Goal: Task Accomplishment & Management: Complete application form

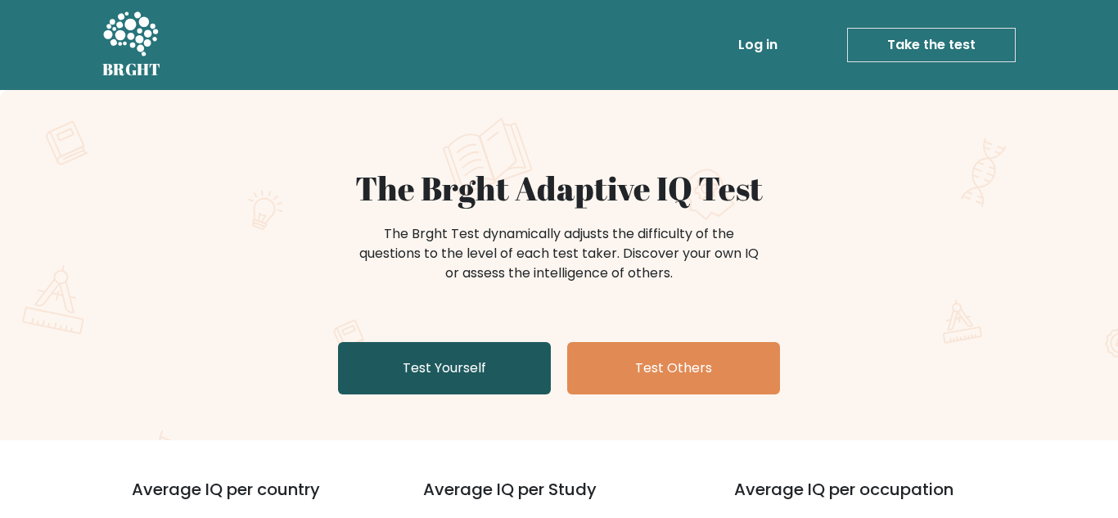
click at [463, 376] on link "Test Yourself" at bounding box center [444, 368] width 213 height 52
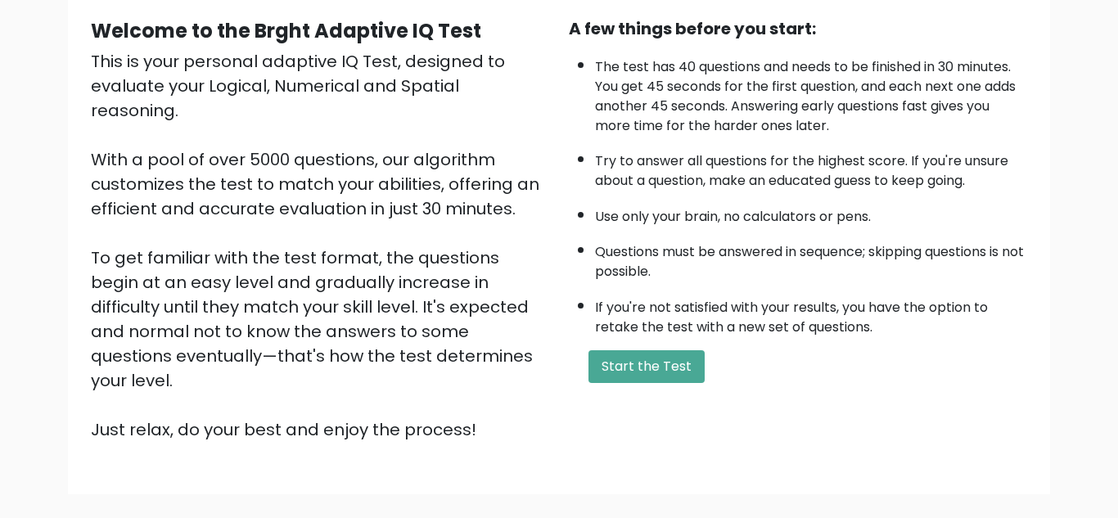
scroll to position [161, 0]
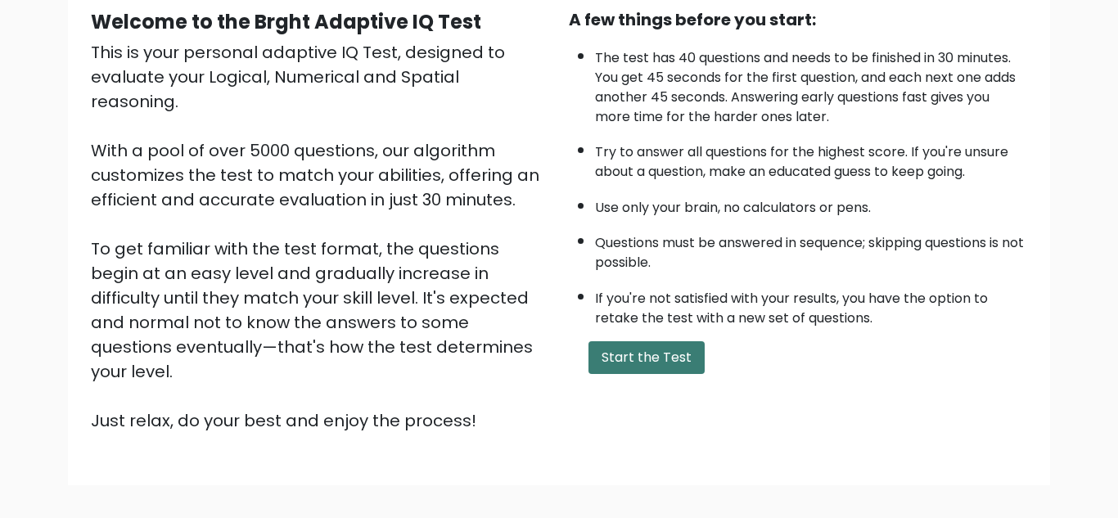
click at [647, 359] on button "Start the Test" at bounding box center [647, 357] width 116 height 33
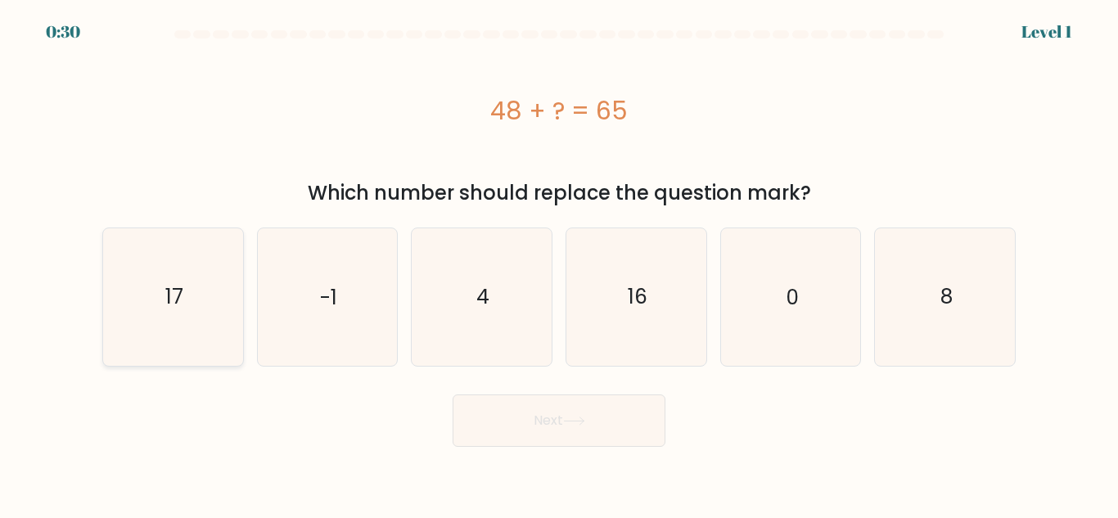
click at [175, 299] on text "17" at bounding box center [174, 296] width 18 height 29
click at [559, 264] on input "a. 17" at bounding box center [559, 261] width 1 height 4
radio input "true"
click at [540, 408] on button "Next" at bounding box center [559, 421] width 213 height 52
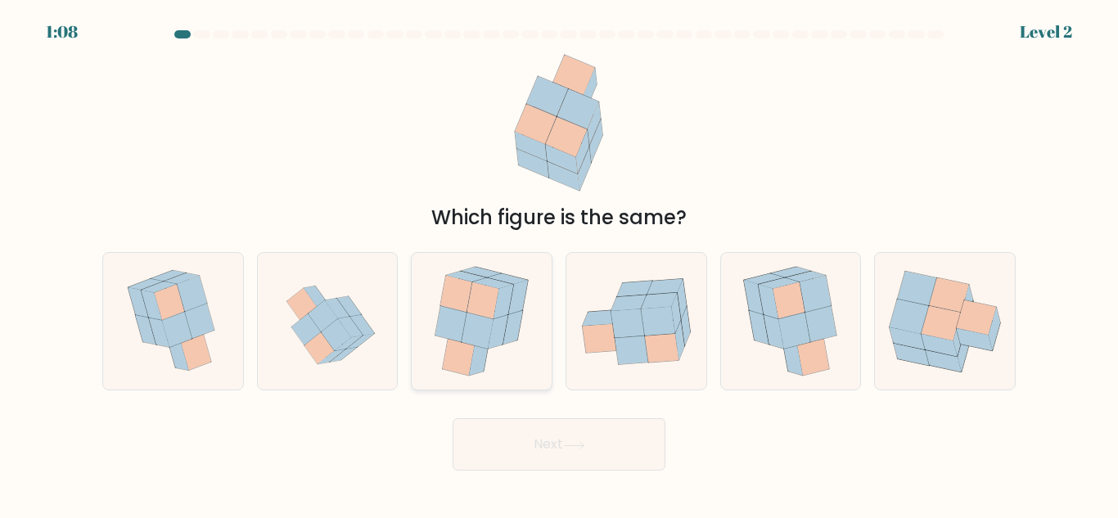
click at [461, 309] on icon at bounding box center [456, 294] width 32 height 37
click at [559, 264] on input "c." at bounding box center [559, 261] width 1 height 4
radio input "true"
click at [529, 474] on body "1:06 Level 2" at bounding box center [559, 259] width 1118 height 518
click at [552, 462] on button "Next" at bounding box center [559, 444] width 213 height 52
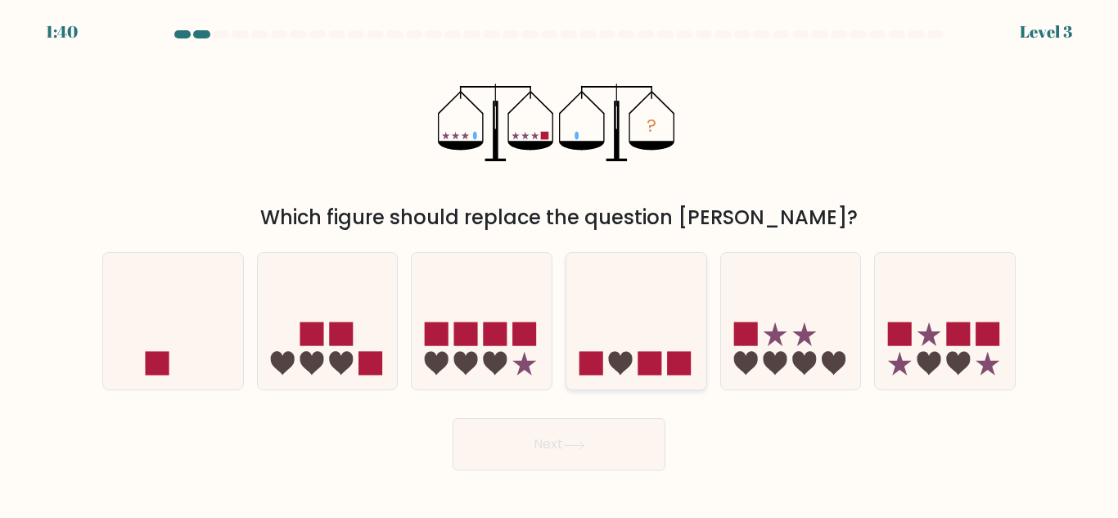
click at [643, 358] on rect at bounding box center [650, 364] width 24 height 24
click at [560, 264] on input "d." at bounding box center [559, 261] width 1 height 4
radio input "true"
click at [575, 459] on button "Next" at bounding box center [559, 444] width 213 height 52
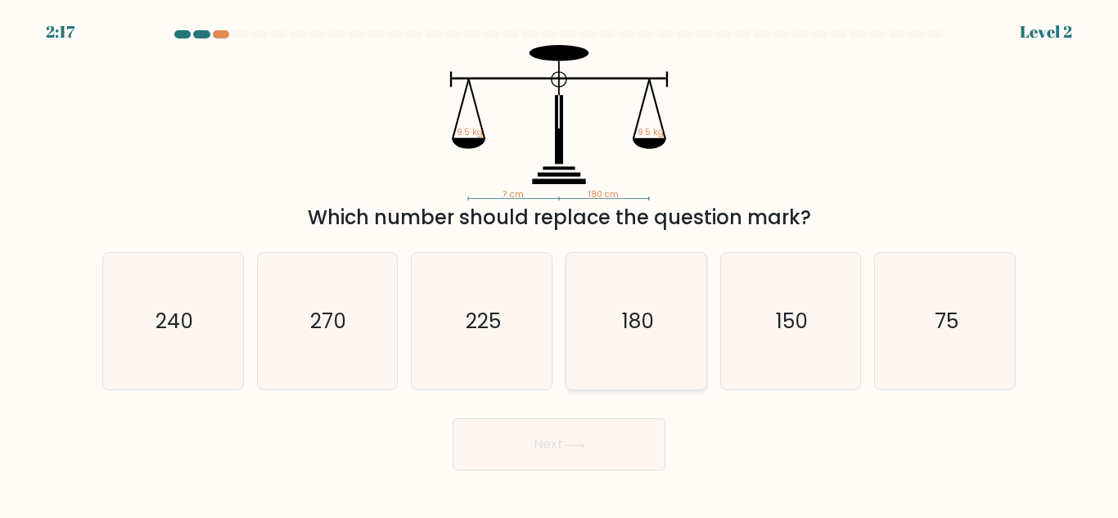
click at [615, 327] on icon "180" at bounding box center [636, 321] width 137 height 137
click at [560, 264] on input "d. 180" at bounding box center [559, 261] width 1 height 4
radio input "true"
click at [568, 435] on button "Next" at bounding box center [559, 444] width 213 height 52
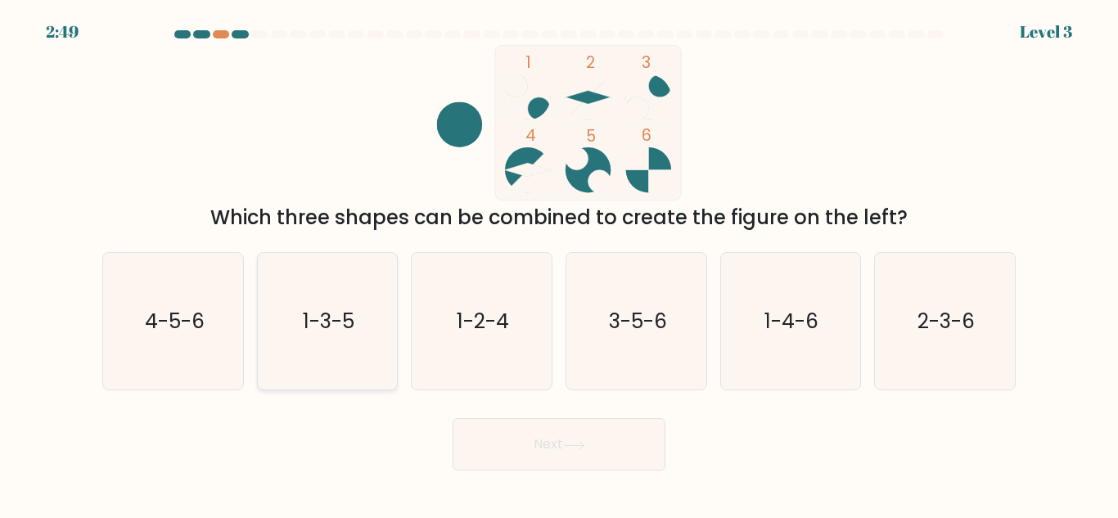
click at [348, 324] on text "1-3-5" at bounding box center [329, 321] width 52 height 29
click at [559, 264] on input "b. 1-3-5" at bounding box center [559, 261] width 1 height 4
radio input "true"
click at [552, 458] on button "Next" at bounding box center [559, 444] width 213 height 52
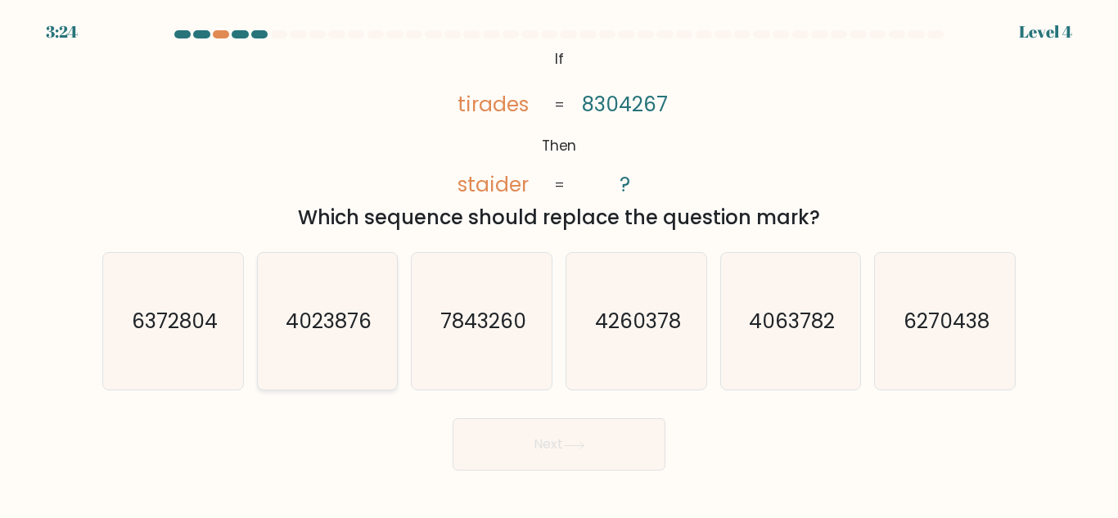
click at [341, 305] on icon "4023876" at bounding box center [327, 321] width 137 height 137
click at [559, 264] on input "b. 4023876" at bounding box center [559, 261] width 1 height 4
radio input "true"
click at [544, 444] on button "Next" at bounding box center [559, 444] width 213 height 52
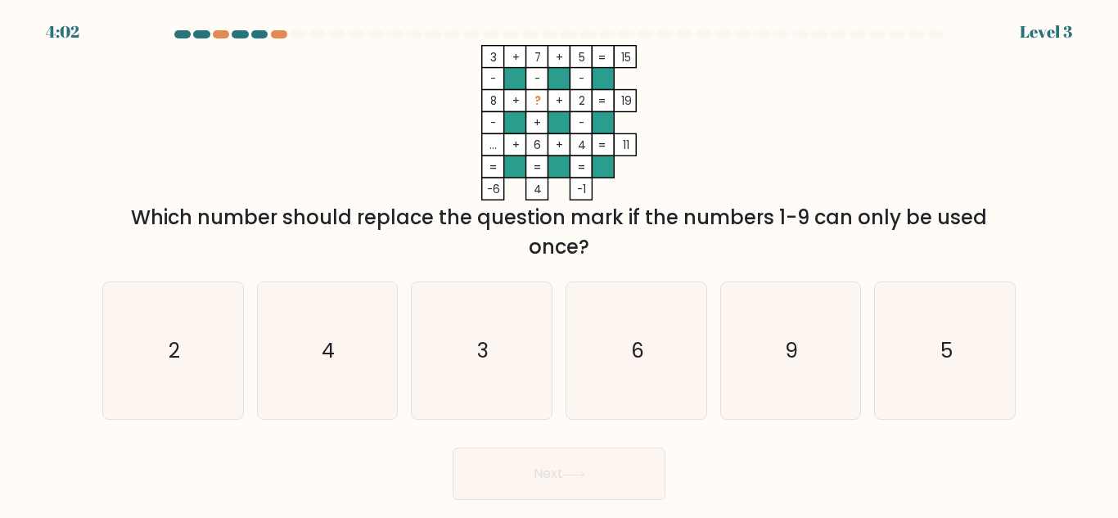
click at [770, 220] on div "Which number should replace the question mark if the numbers 1-9 can only be us…" at bounding box center [559, 232] width 894 height 59
click at [802, 322] on icon "9" at bounding box center [790, 350] width 137 height 137
click at [560, 264] on input "e. 9" at bounding box center [559, 261] width 1 height 4
radio input "true"
click at [557, 458] on button "Next" at bounding box center [559, 474] width 213 height 52
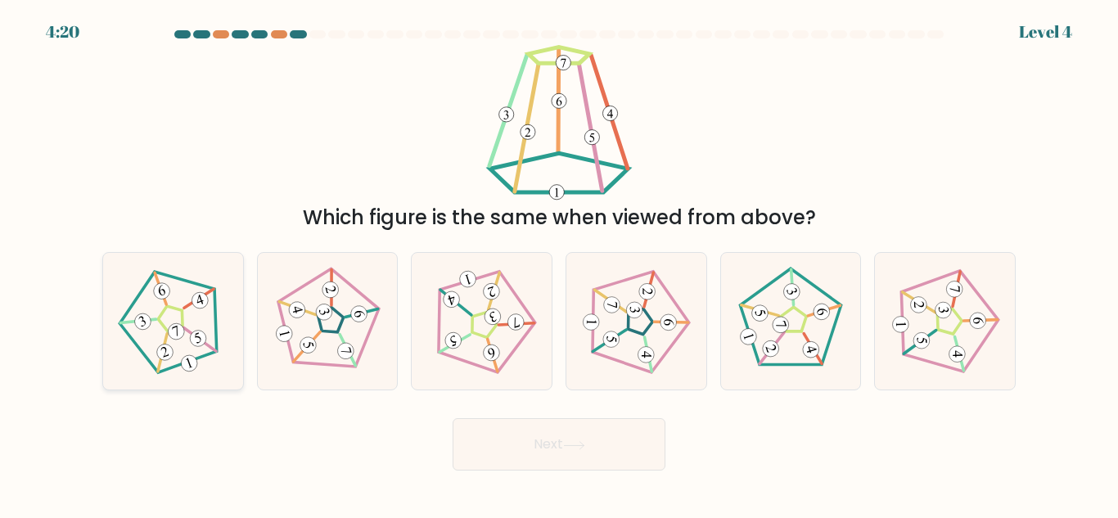
click at [141, 327] on 176 at bounding box center [143, 321] width 20 height 20
click at [559, 264] on input "a." at bounding box center [559, 261] width 1 height 4
radio input "true"
click at [575, 453] on button "Next" at bounding box center [559, 444] width 213 height 52
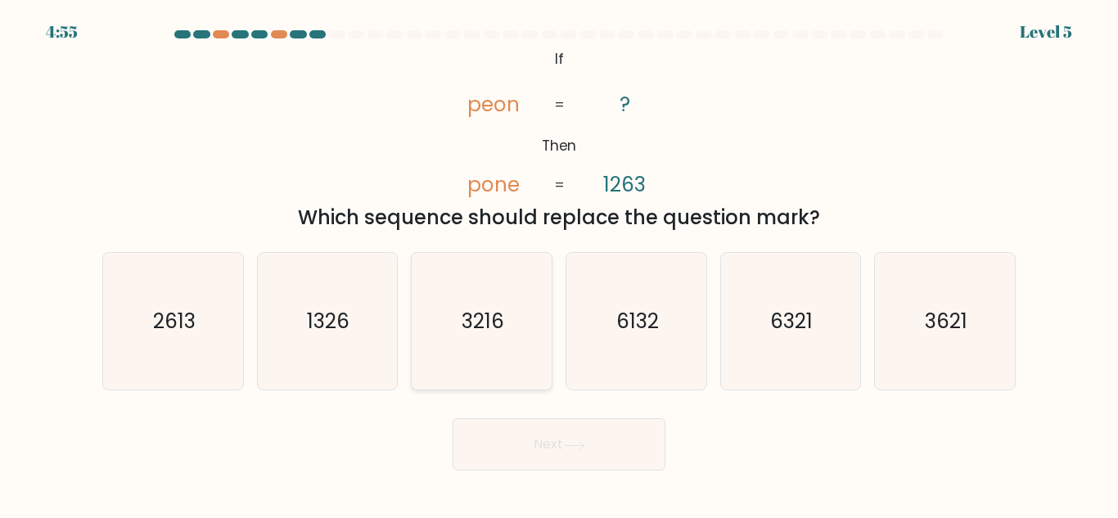
click at [458, 349] on icon "3216" at bounding box center [481, 321] width 137 height 137
click at [559, 264] on input "c. 3216" at bounding box center [559, 261] width 1 height 4
radio input "true"
click at [578, 460] on button "Next" at bounding box center [559, 444] width 213 height 52
